Goal: Task Accomplishment & Management: Complete application form

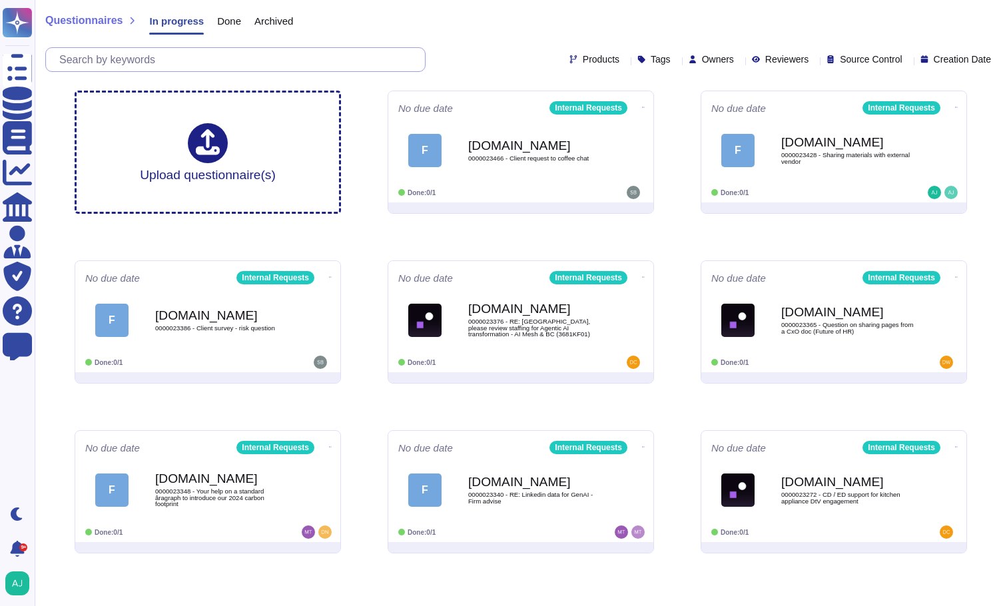
click at [328, 59] on input "text" at bounding box center [239, 59] width 372 height 23
paste input "0000023428"
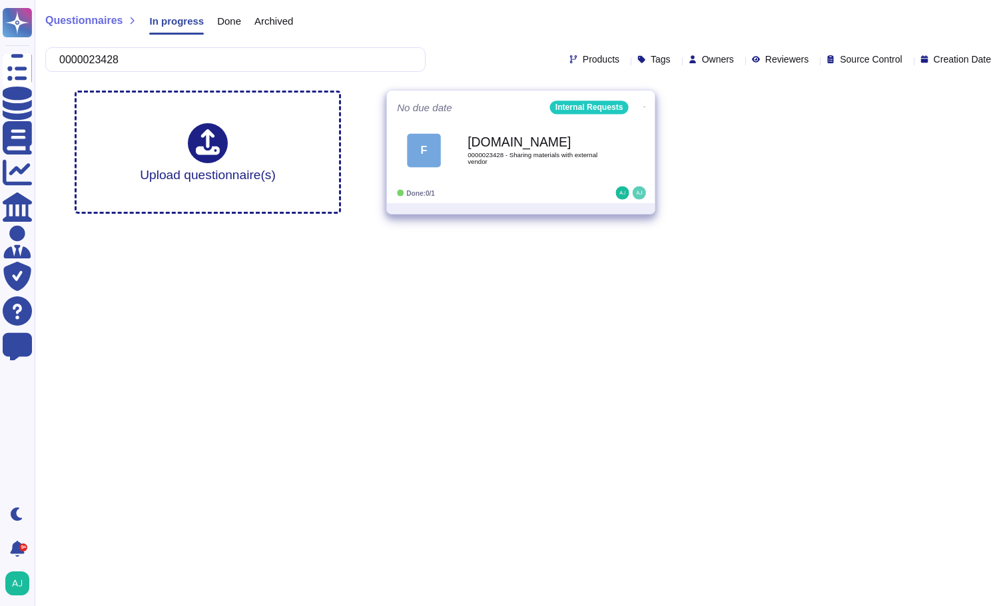
type input "0000023428"
click at [513, 178] on div "F Force.com 0000023428 - Sharing materials with external vendor" at bounding box center [521, 150] width 248 height 67
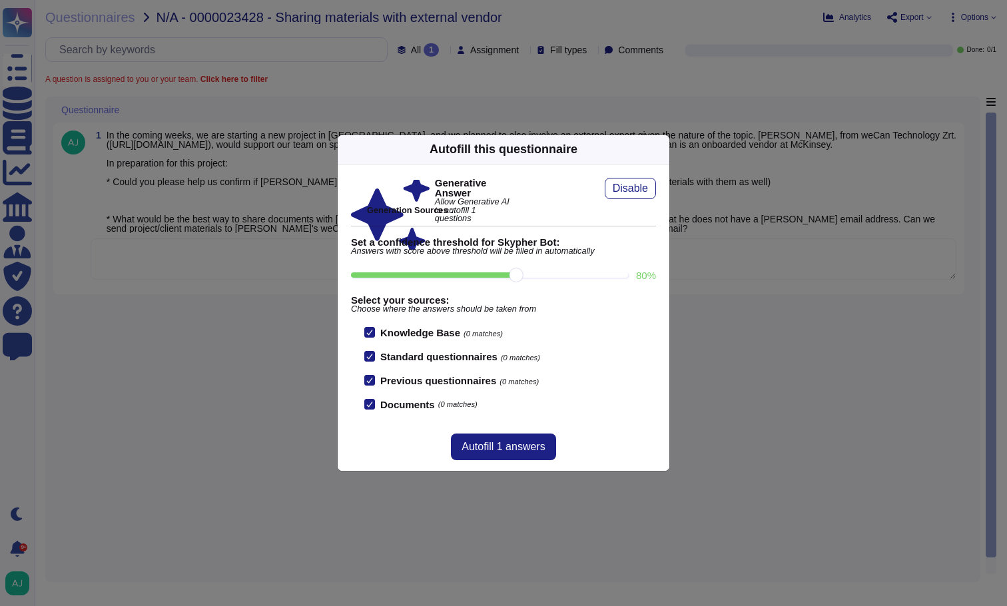
click at [200, 385] on div "Autofill this questionnaire Generative Answer Allow Generative AI to autofill 1…" at bounding box center [503, 303] width 1007 height 606
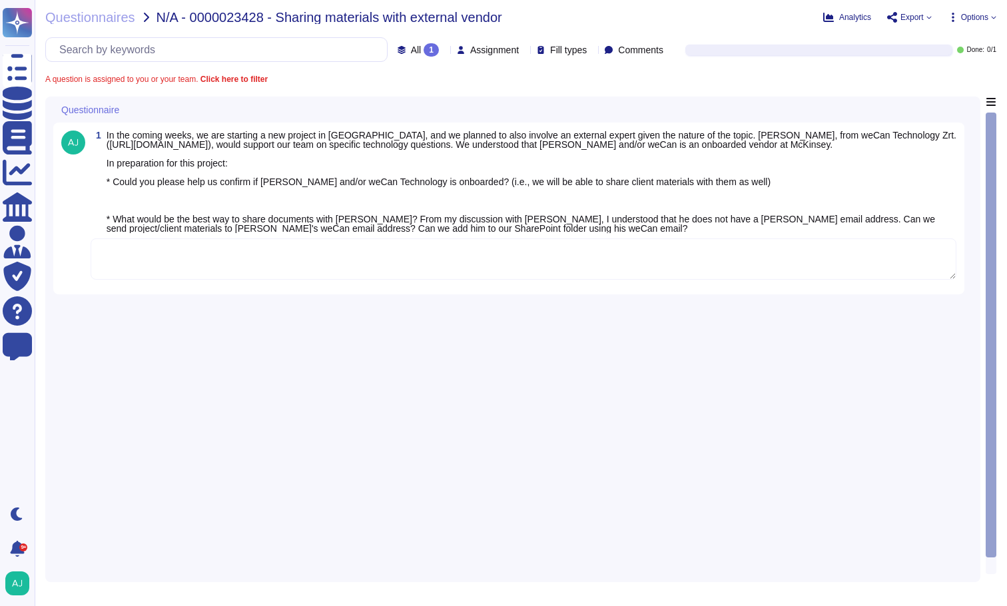
click at [304, 254] on textarea at bounding box center [524, 258] width 866 height 41
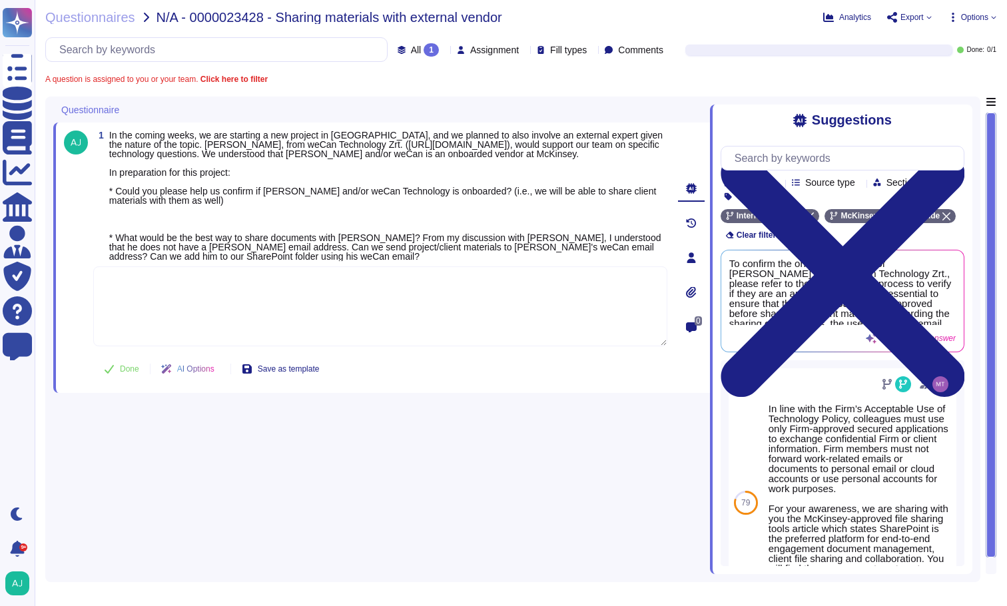
paste textarea "I see in our Firm’s supplier portal Aravo that WeCan Technology has been onboar…"
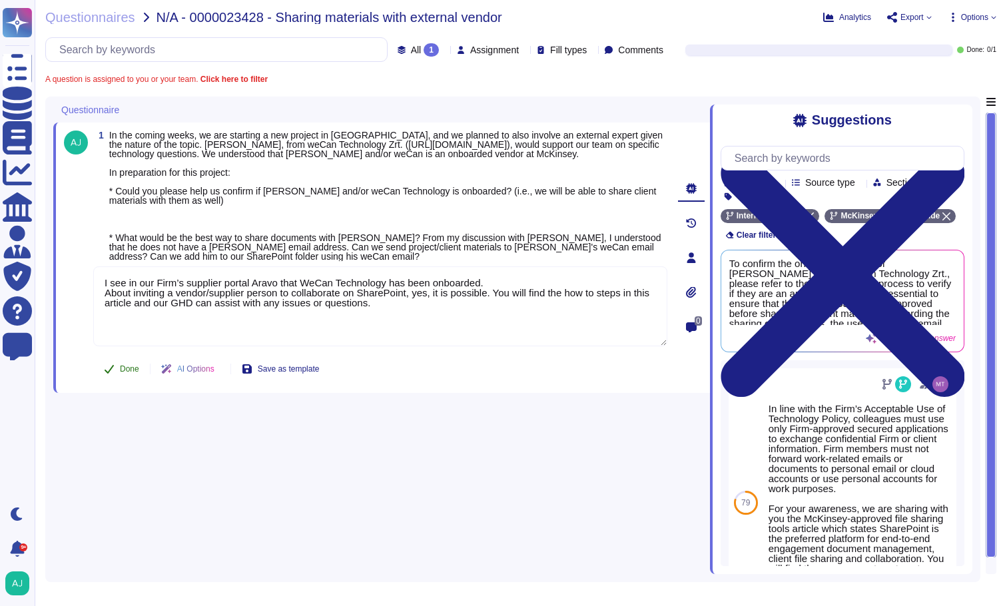
type textarea "I see in our Firm’s supplier portal Aravo that WeCan Technology has been onboar…"
click at [122, 368] on button "Done" at bounding box center [121, 369] width 57 height 27
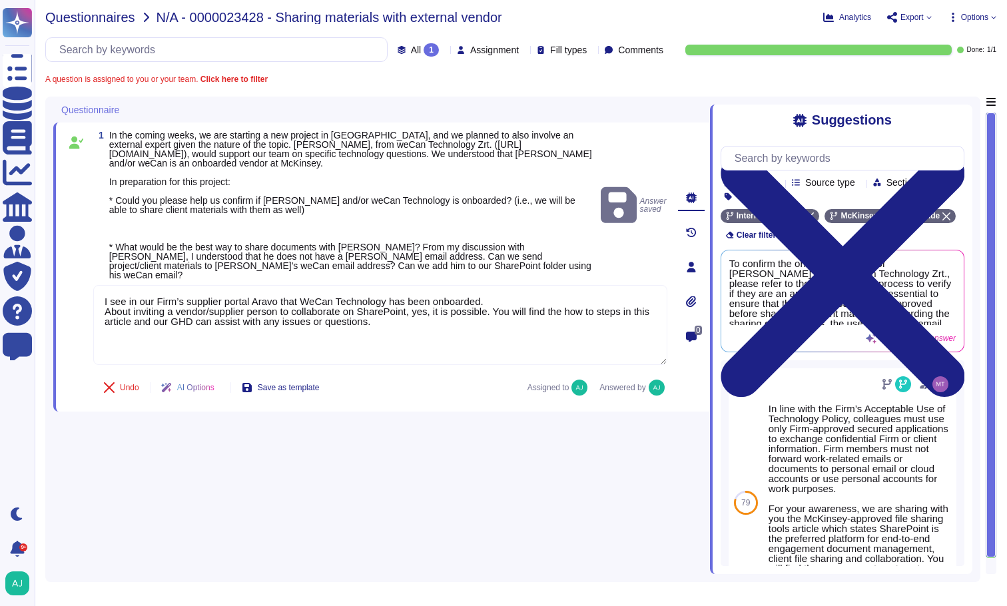
click at [77, 19] on span "Questionnaires" at bounding box center [90, 17] width 90 height 13
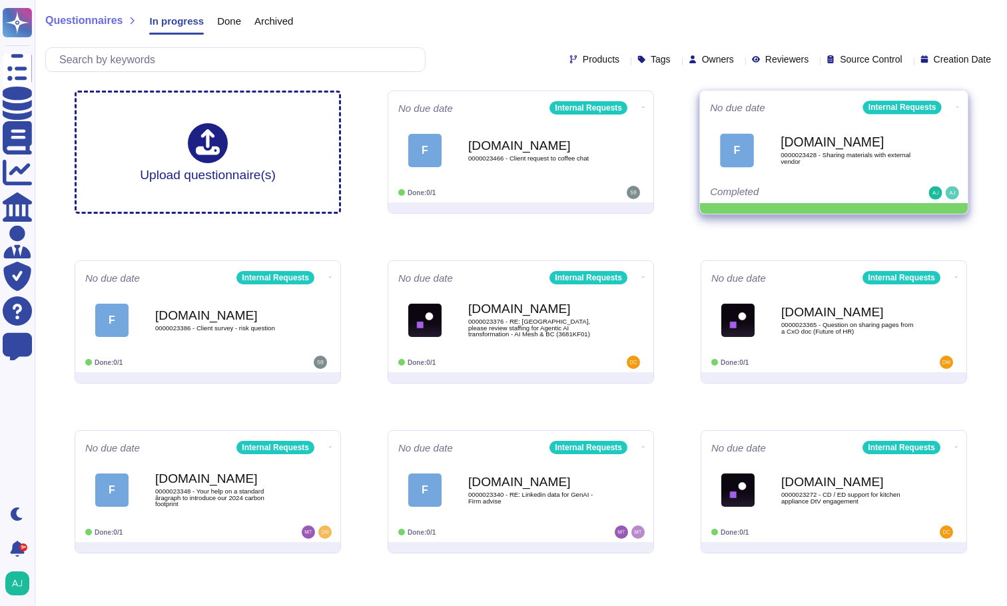
click at [956, 105] on icon at bounding box center [957, 106] width 3 height 3
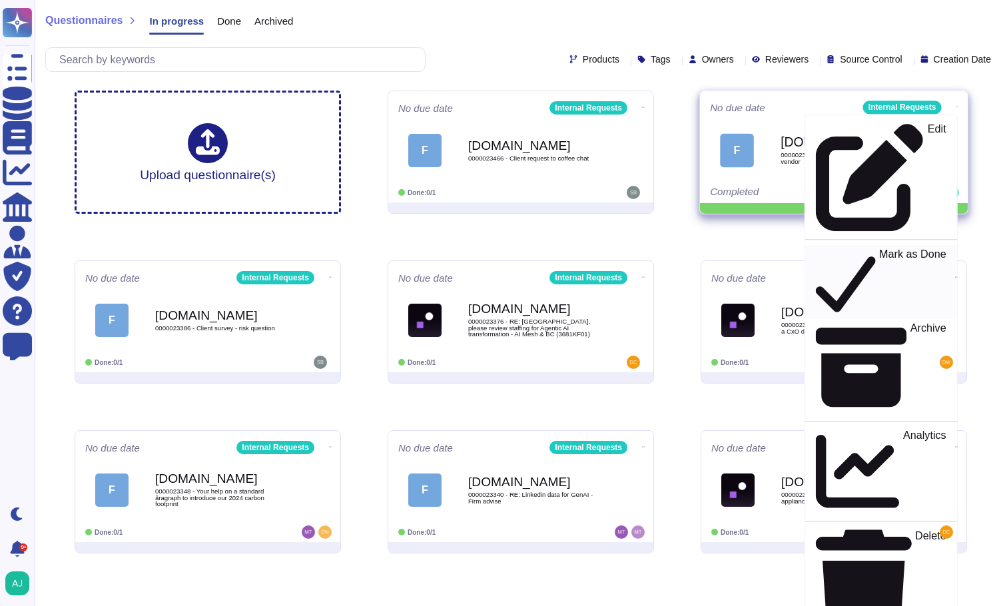
click at [901, 248] on div "Mark as Done" at bounding box center [881, 282] width 130 height 69
